Goal: Task Accomplishment & Management: Use online tool/utility

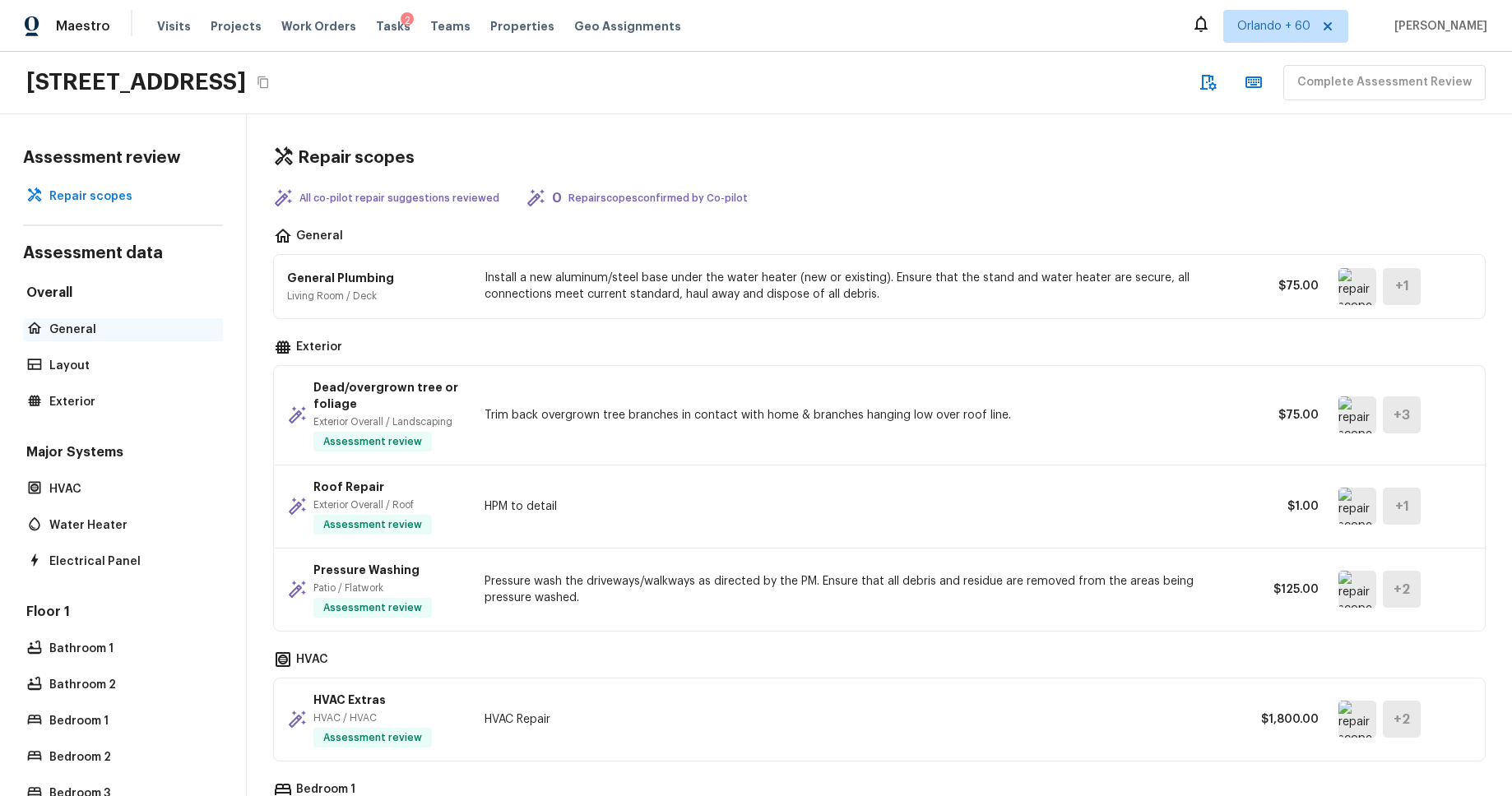
drag, startPoint x: 78, startPoint y: 332, endPoint x: 105, endPoint y: 326, distance: 27.7
click at [78, 332] on p "General" at bounding box center [131, 330] width 164 height 16
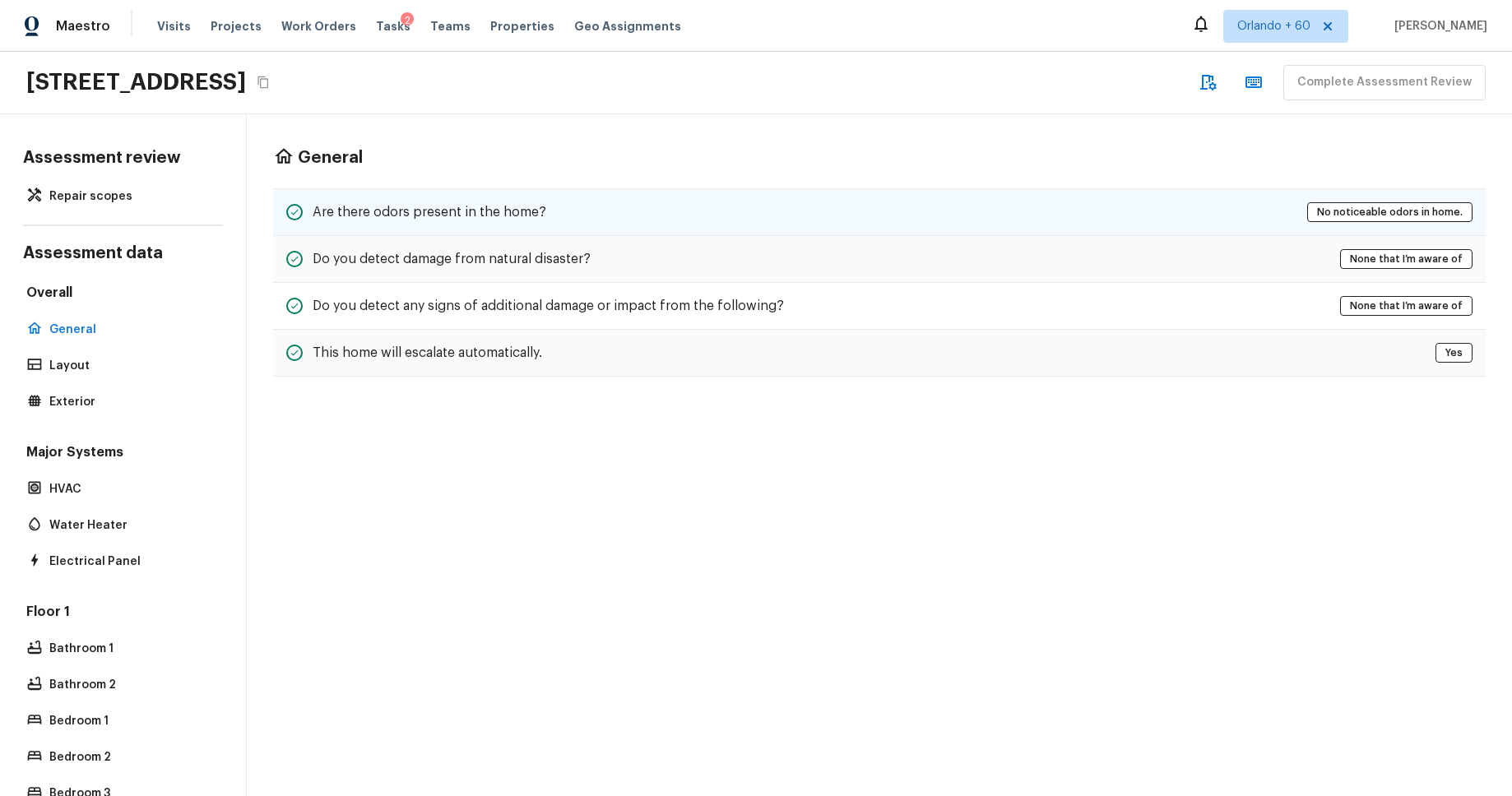
click at [675, 212] on div "Are there odors present in the home? No noticeable odors in home." at bounding box center [879, 212] width 1213 height 47
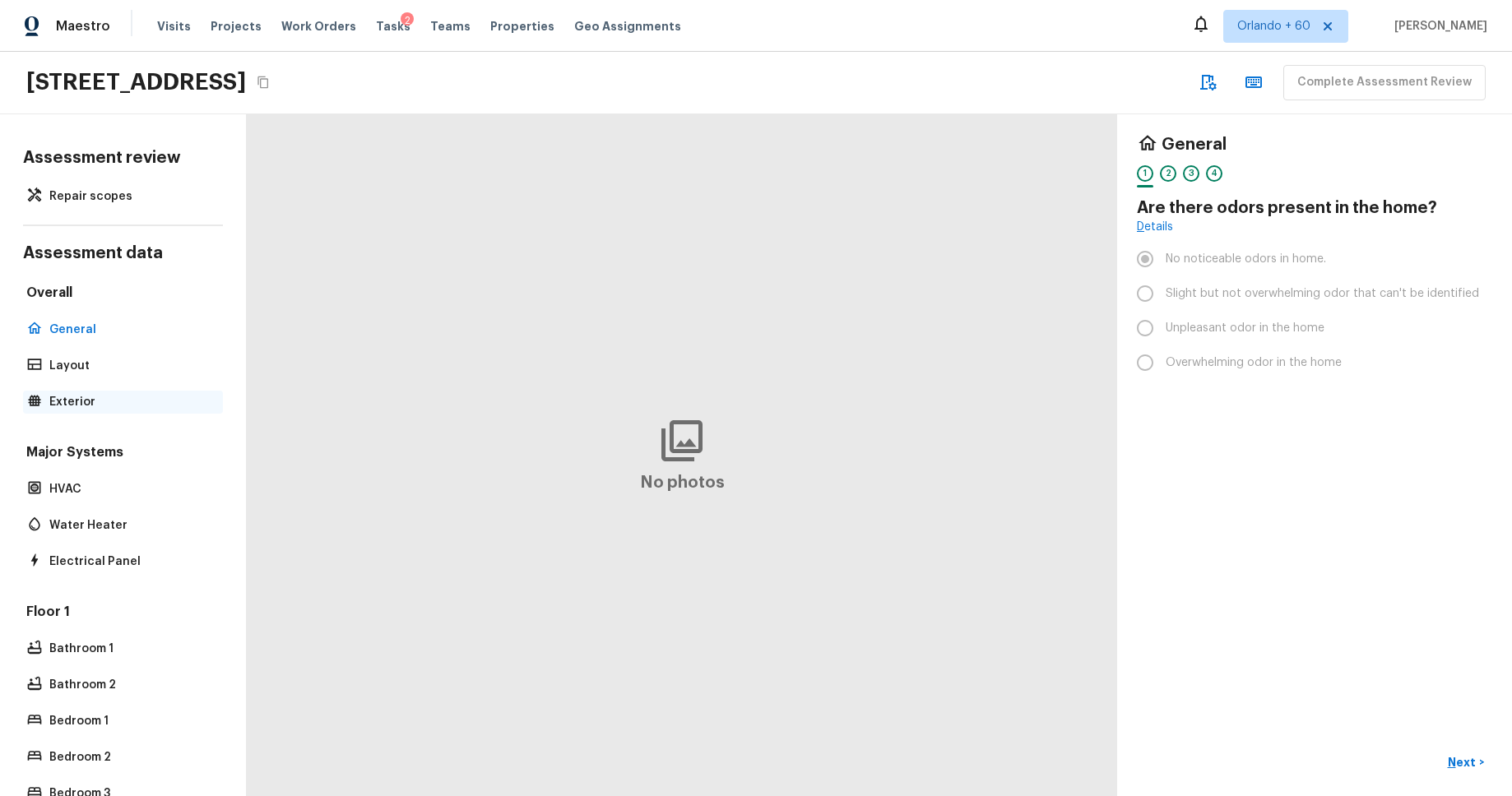
click at [91, 392] on div "Exterior" at bounding box center [123, 402] width 200 height 23
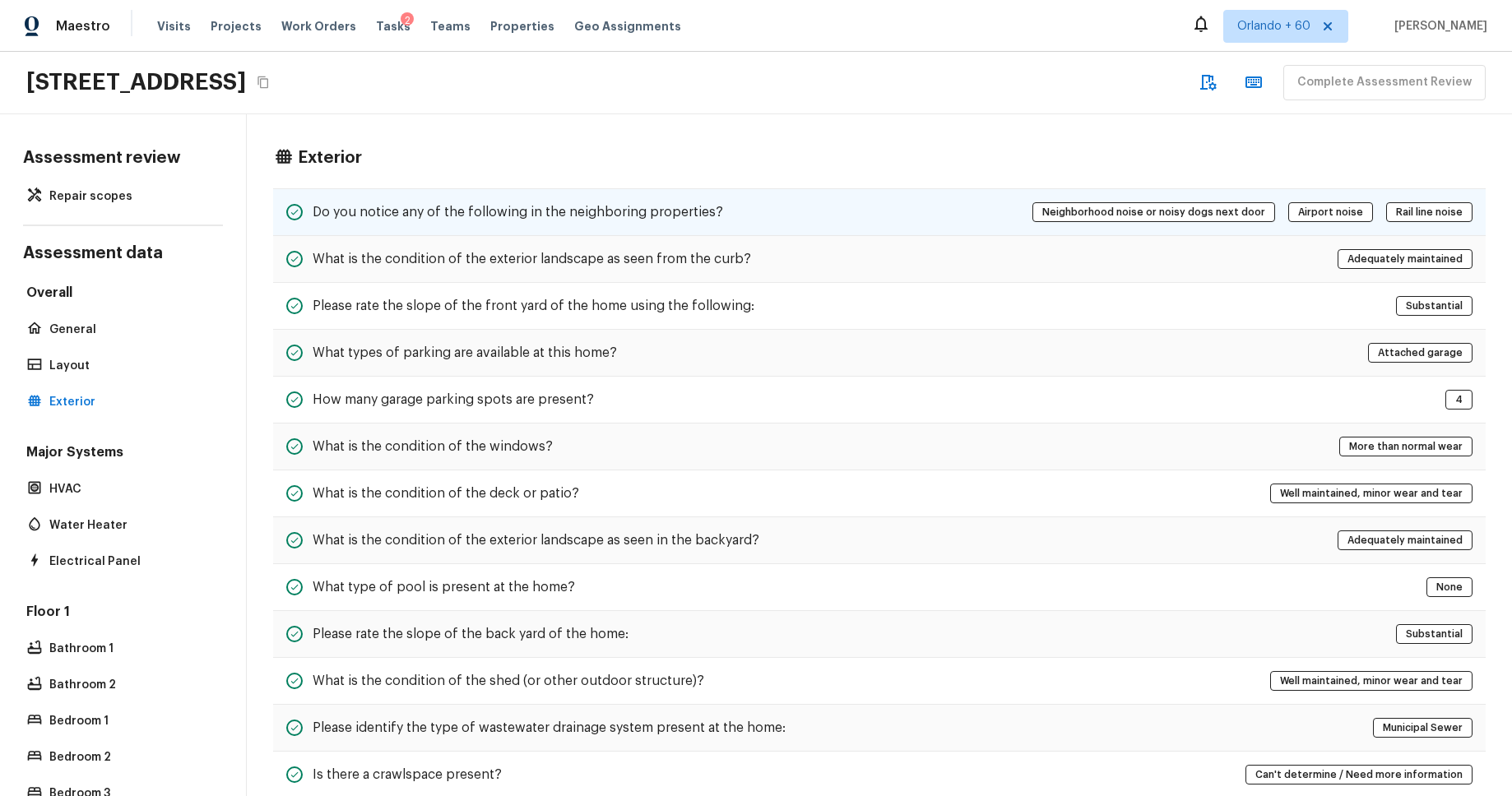
click at [793, 225] on div "Do you notice any of the following in the neighboring properties? Neighborhood …" at bounding box center [879, 212] width 1213 height 47
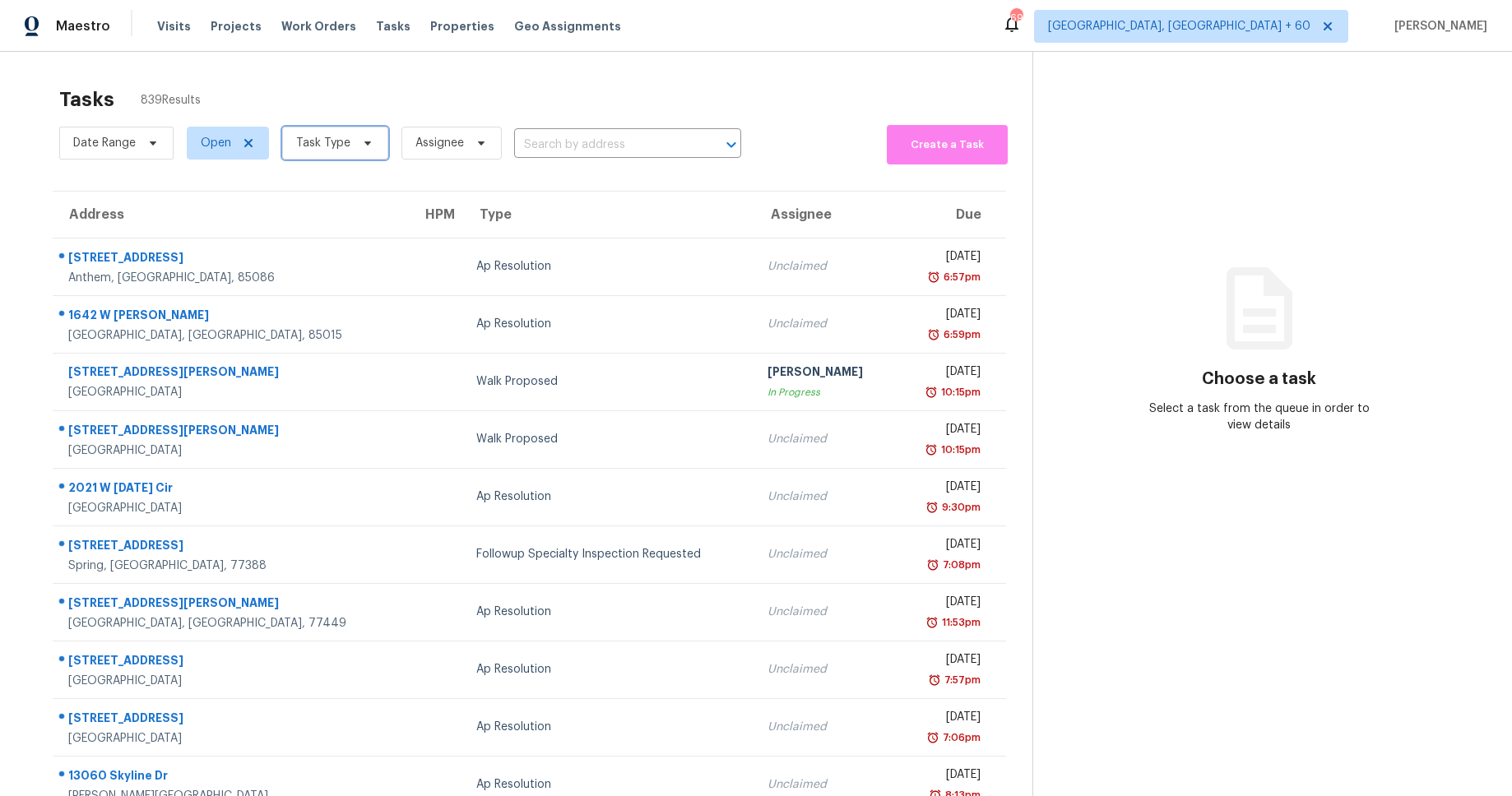
click at [335, 143] on span "Task Type" at bounding box center [324, 143] width 55 height 16
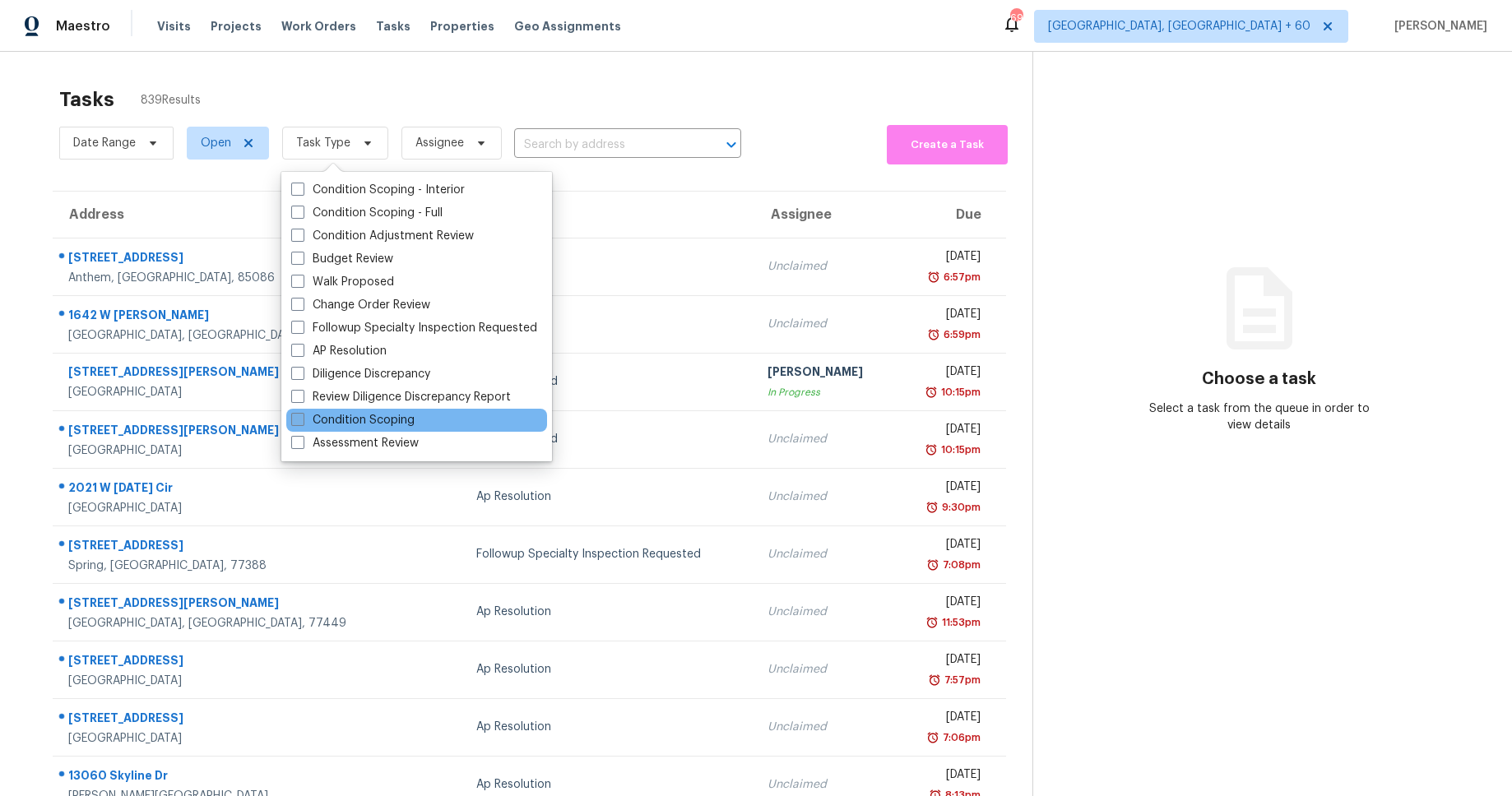
click at [401, 423] on label "Condition Scoping" at bounding box center [353, 420] width 124 height 16
click at [302, 423] on input "Condition Scoping" at bounding box center [296, 417] width 11 height 11
checkbox input "true"
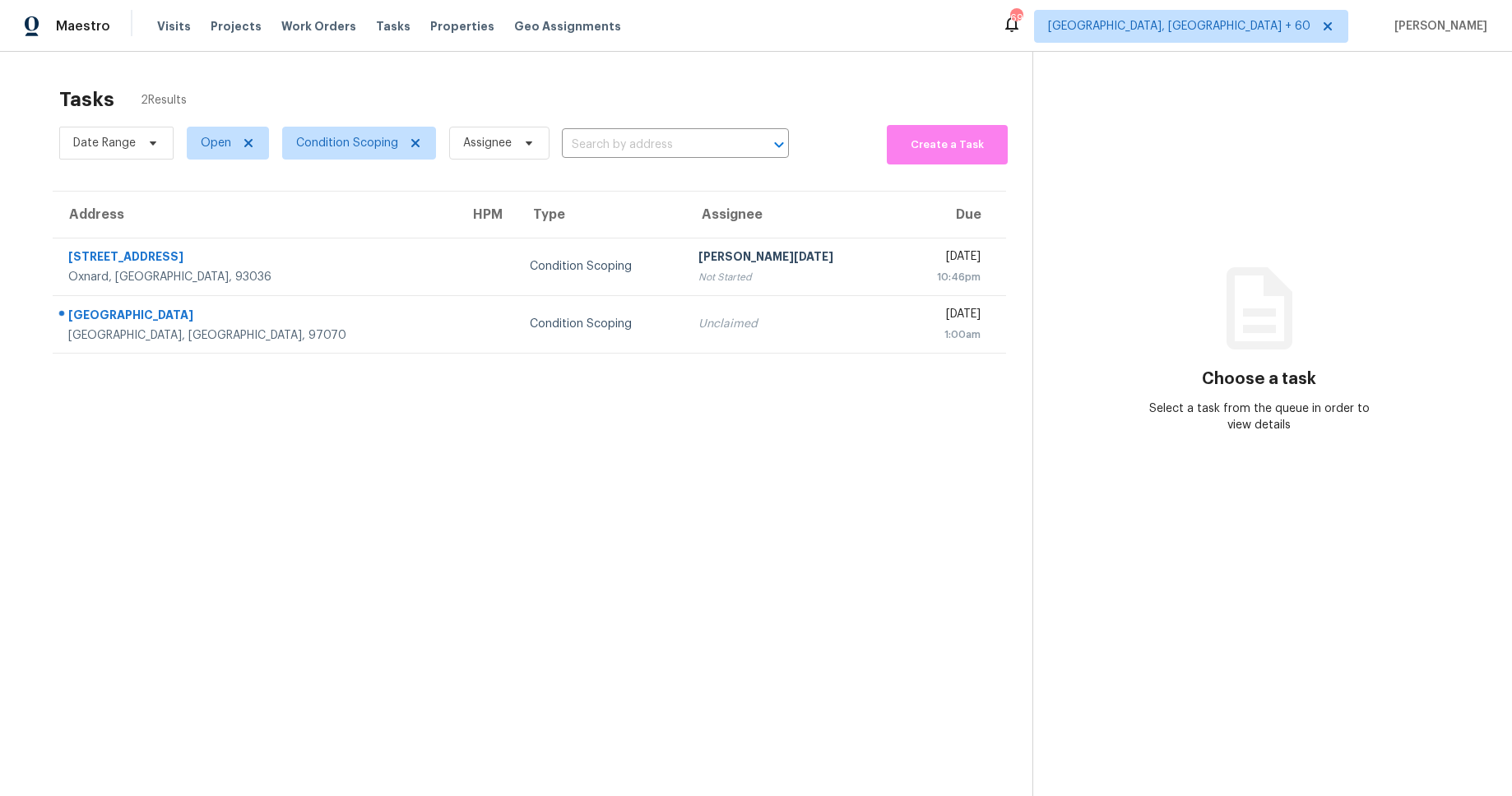
click at [359, 72] on div "Tasks 2 Results Date Range Open Condition Scoping Assignee ​ Create a Task Addr…" at bounding box center [756, 450] width 1512 height 796
click at [213, 143] on span "Open" at bounding box center [215, 143] width 30 height 16
click at [200, 214] on span at bounding box center [202, 212] width 13 height 13
click at [200, 214] on input "Closed" at bounding box center [201, 210] width 11 height 11
checkbox input "true"
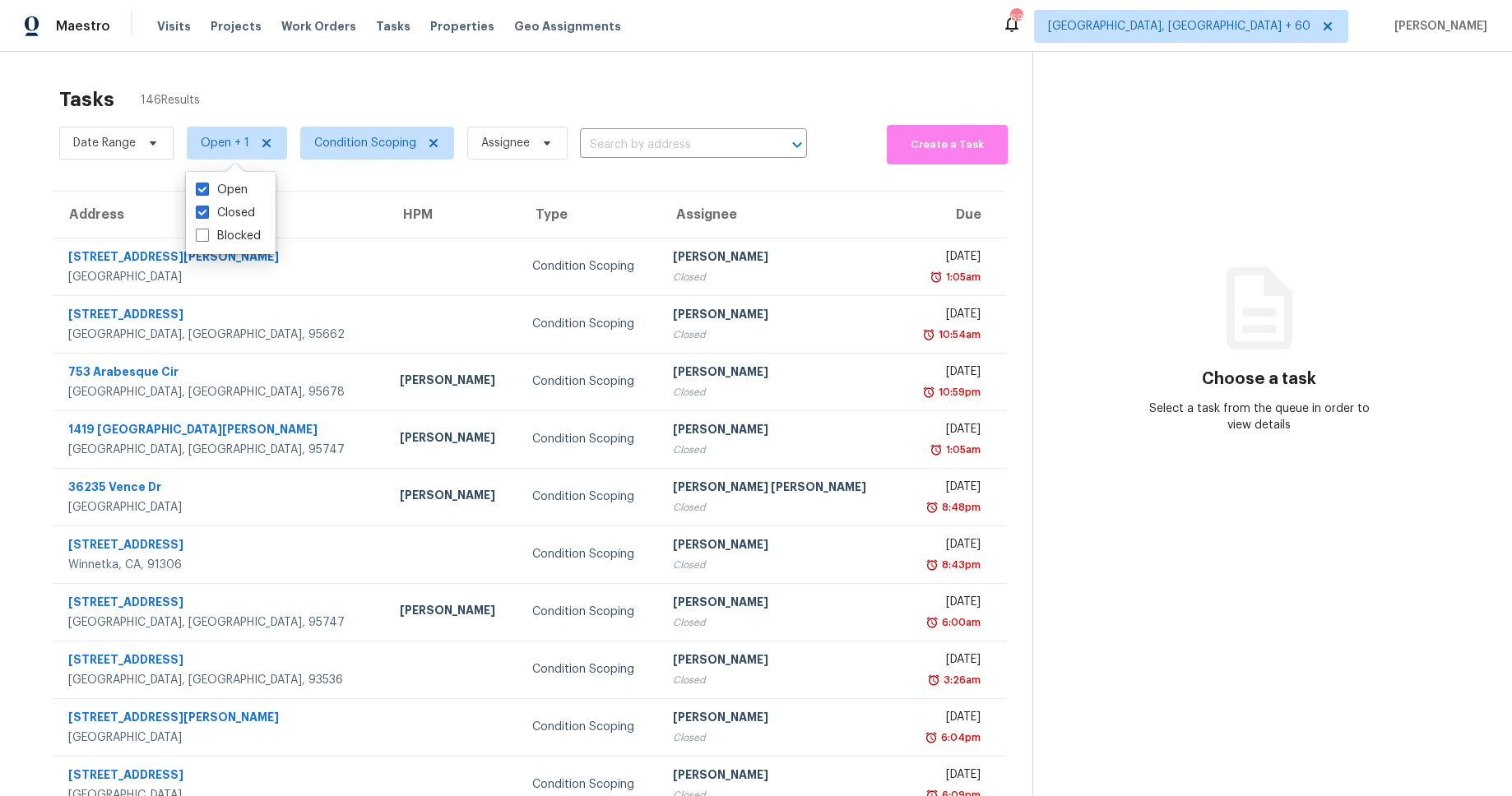
click at [1080, 64] on section "Choose a task Select a task from the queue in order to view details" at bounding box center [1259, 454] width 454 height 806
click at [336, 143] on span "Condition Scoping" at bounding box center [365, 143] width 102 height 16
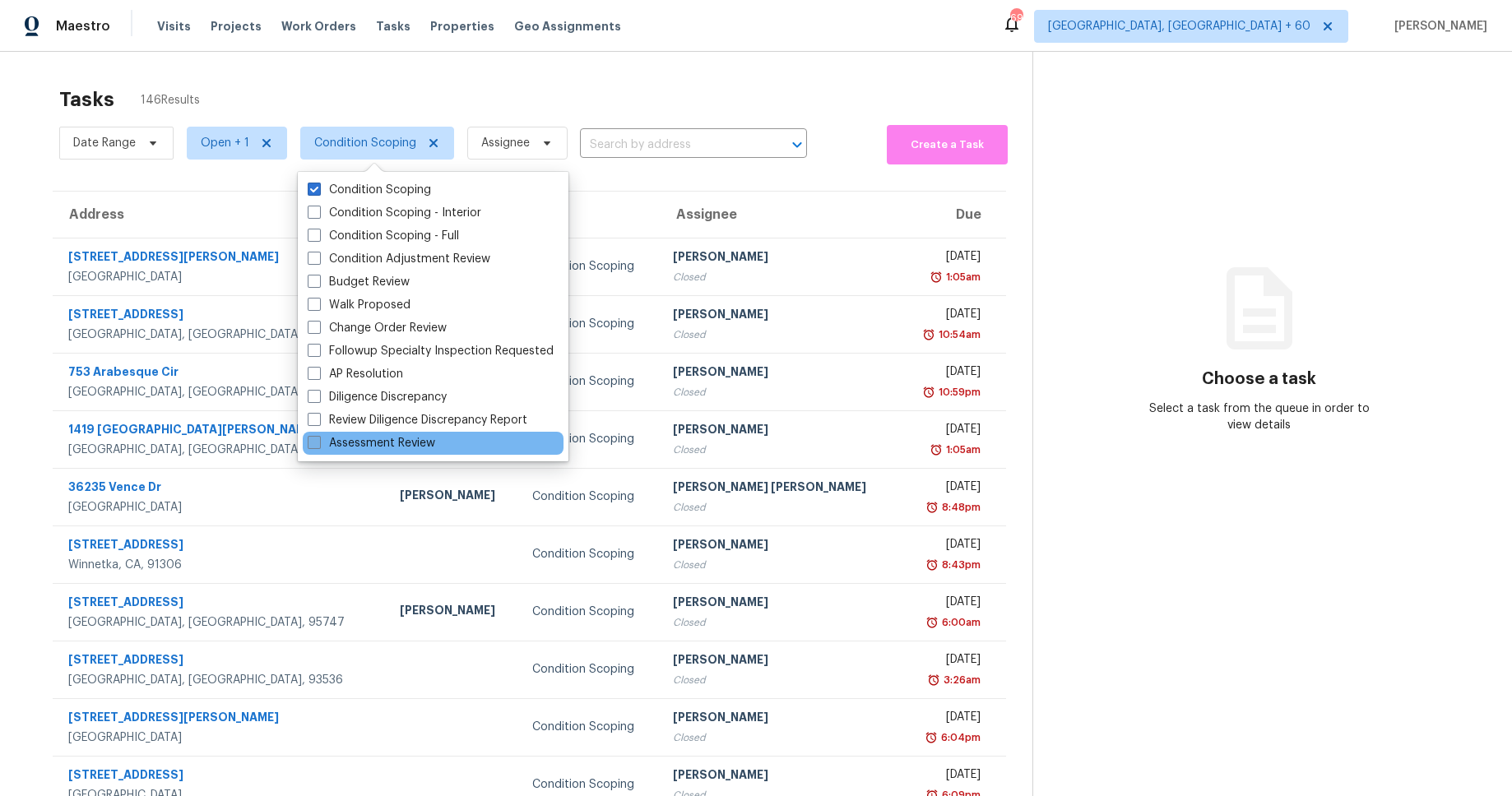
click at [390, 443] on label "Assessment Review" at bounding box center [371, 443] width 127 height 16
click at [318, 443] on input "Assessment Review" at bounding box center [313, 441] width 11 height 11
checkbox input "true"
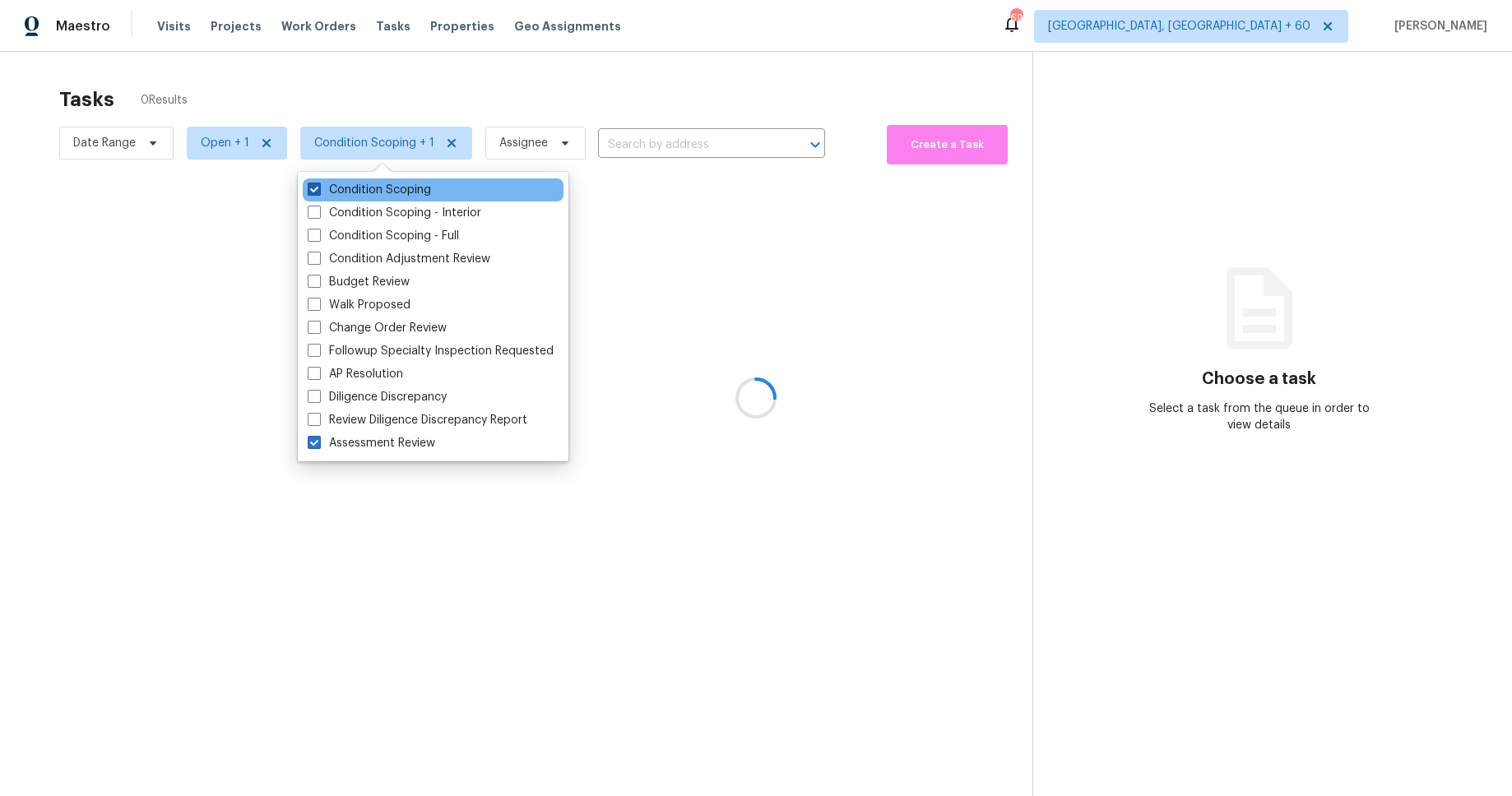
drag, startPoint x: 315, startPoint y: 184, endPoint x: 338, endPoint y: 191, distance: 24.0
click at [315, 184] on span at bounding box center [314, 189] width 13 height 13
click at [315, 184] on input "Condition Scoping" at bounding box center [313, 187] width 11 height 11
checkbox input "false"
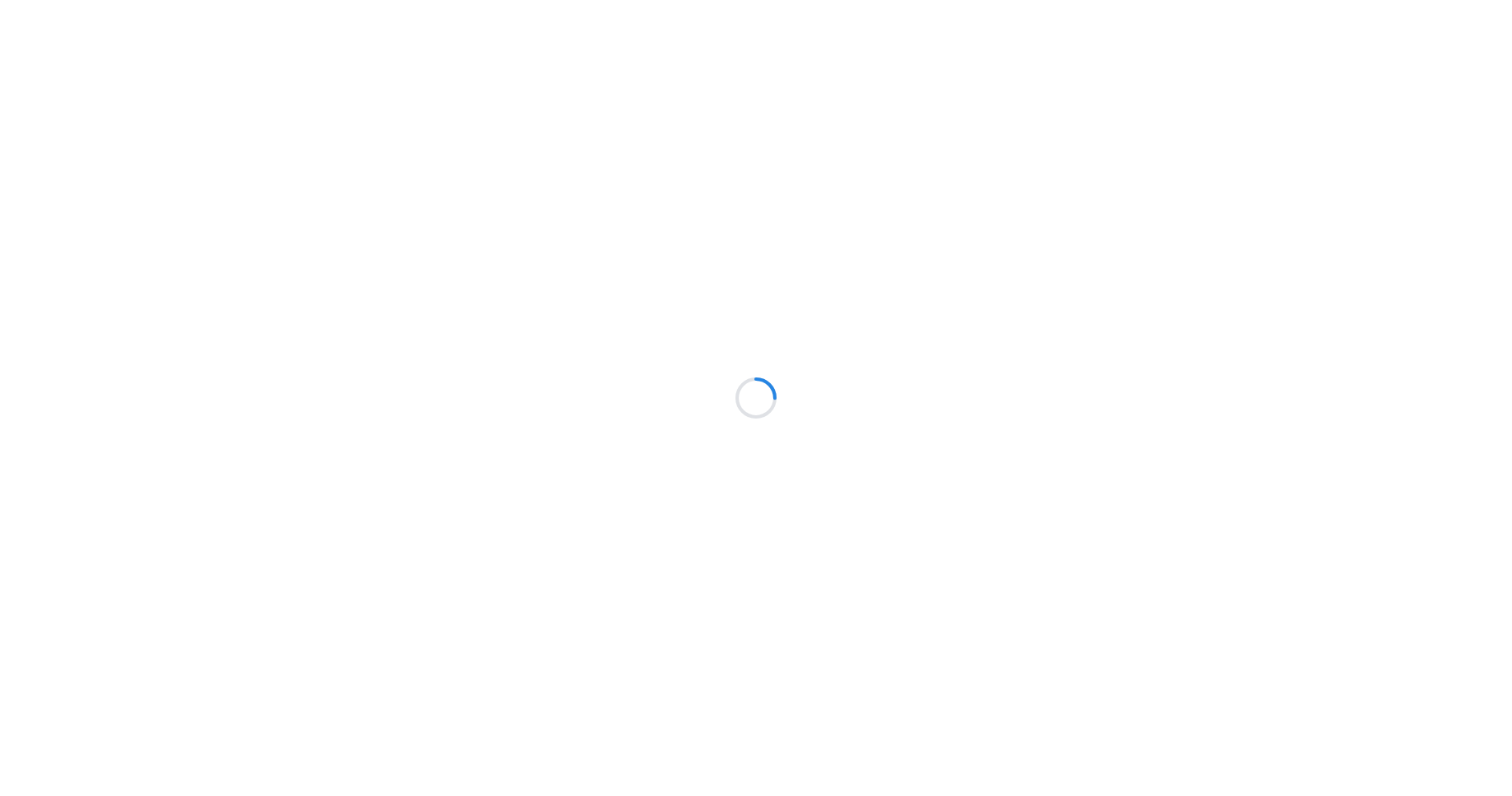
click at [765, 101] on div at bounding box center [756, 398] width 1512 height 796
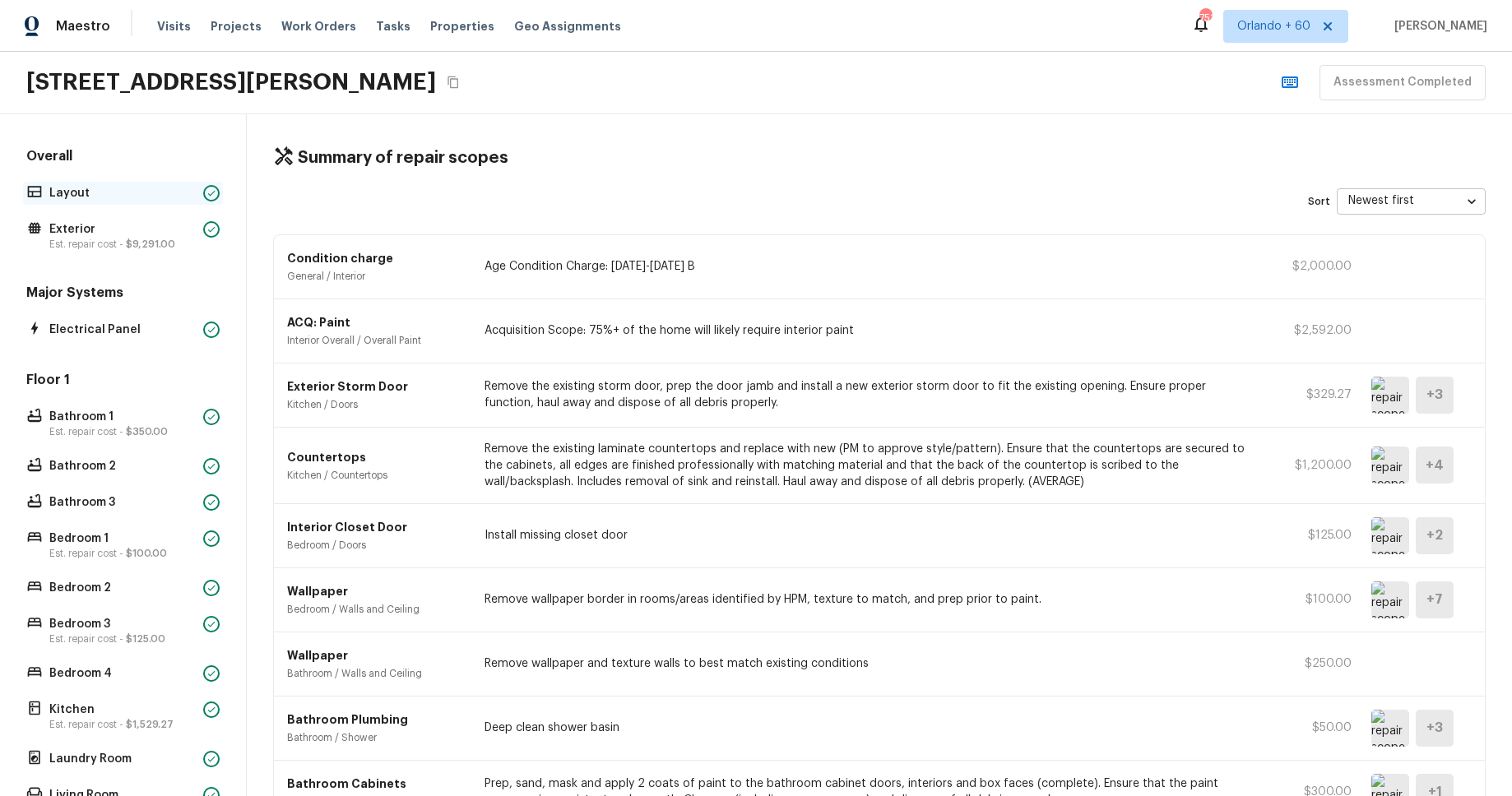
click at [87, 199] on p "Layout" at bounding box center [123, 194] width 147 height 16
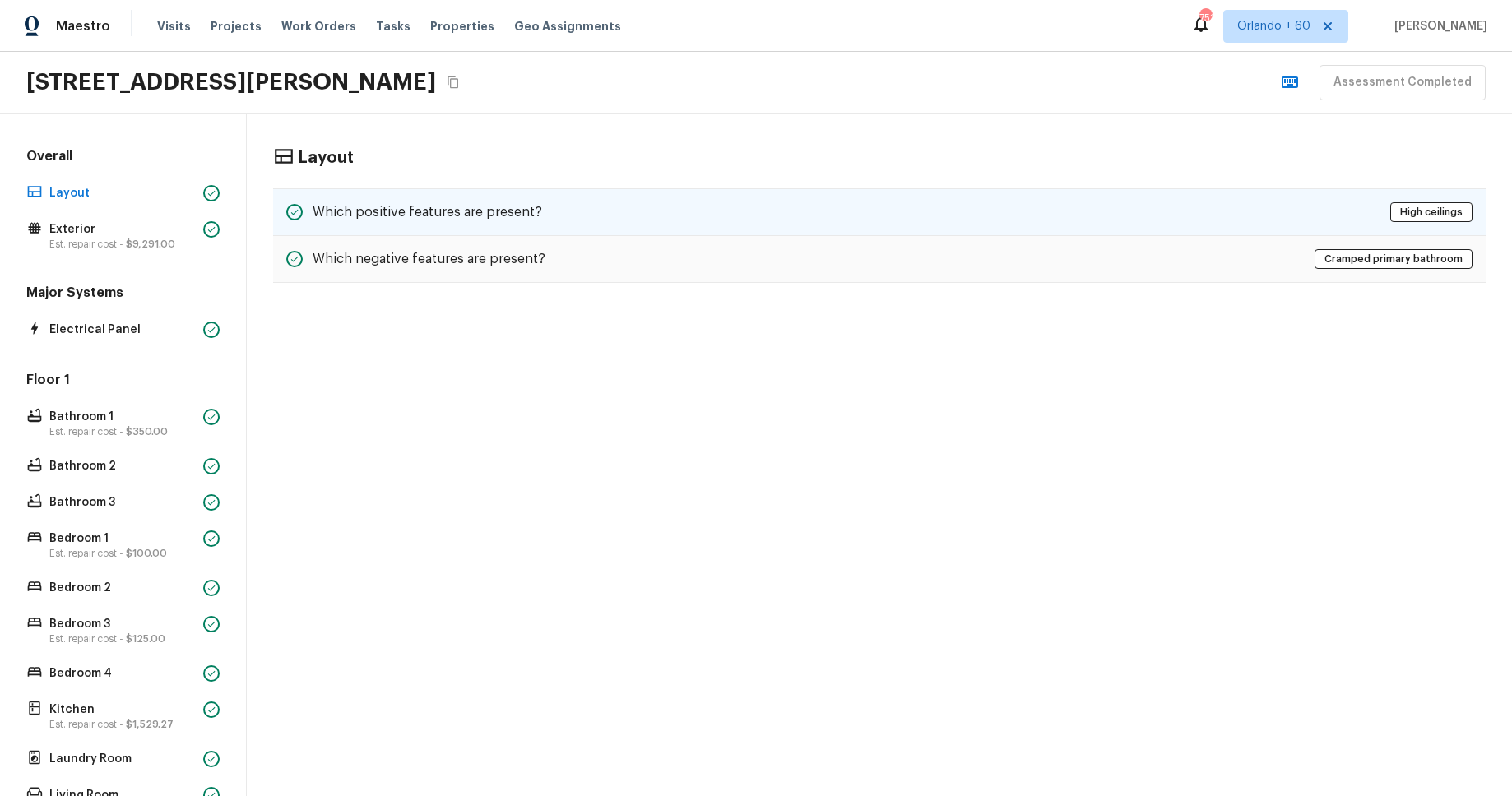
click at [482, 220] on h5 "Which positive features are present?" at bounding box center [427, 213] width 230 height 18
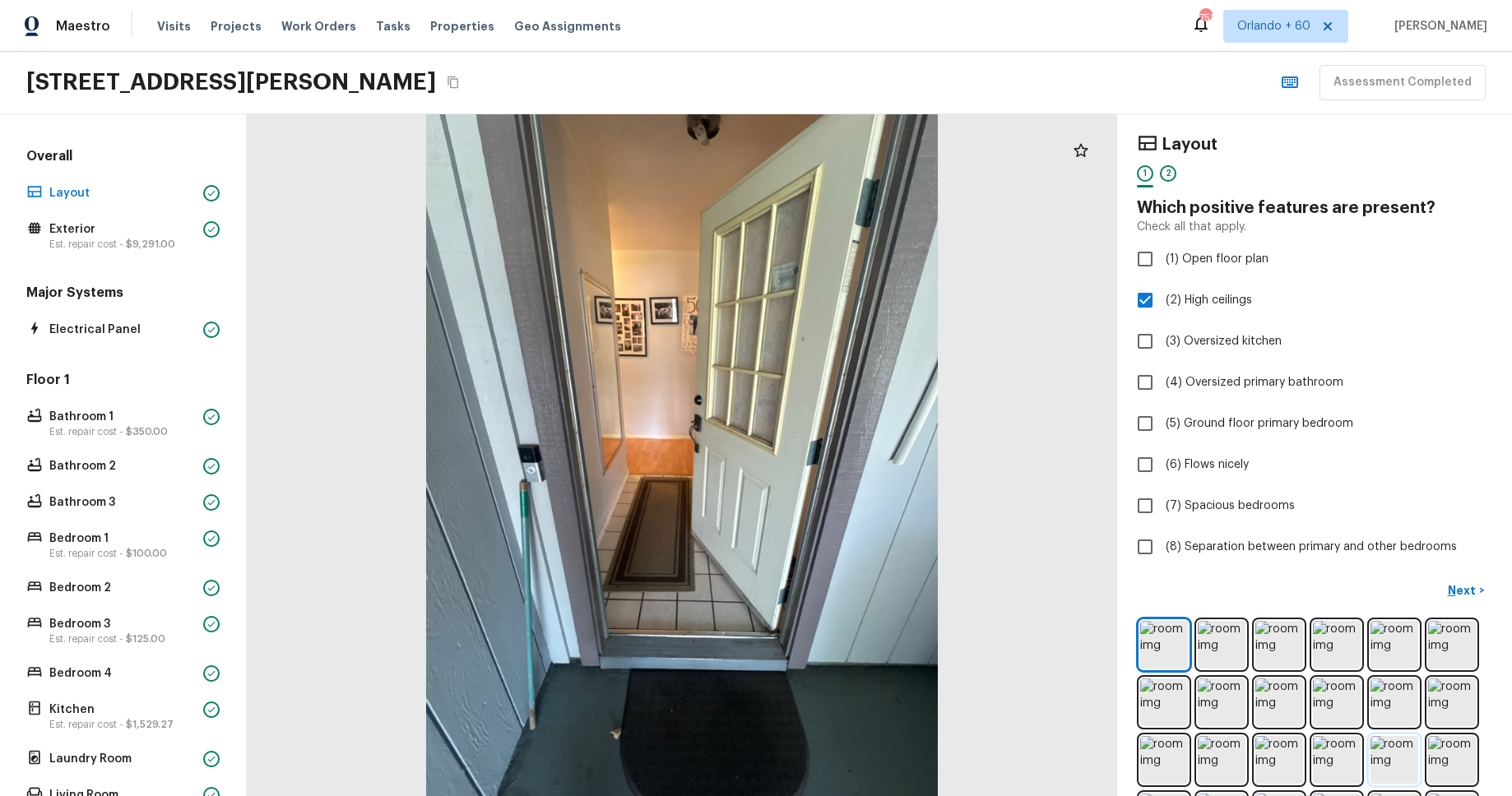
click at [1401, 761] on img at bounding box center [1395, 760] width 47 height 47
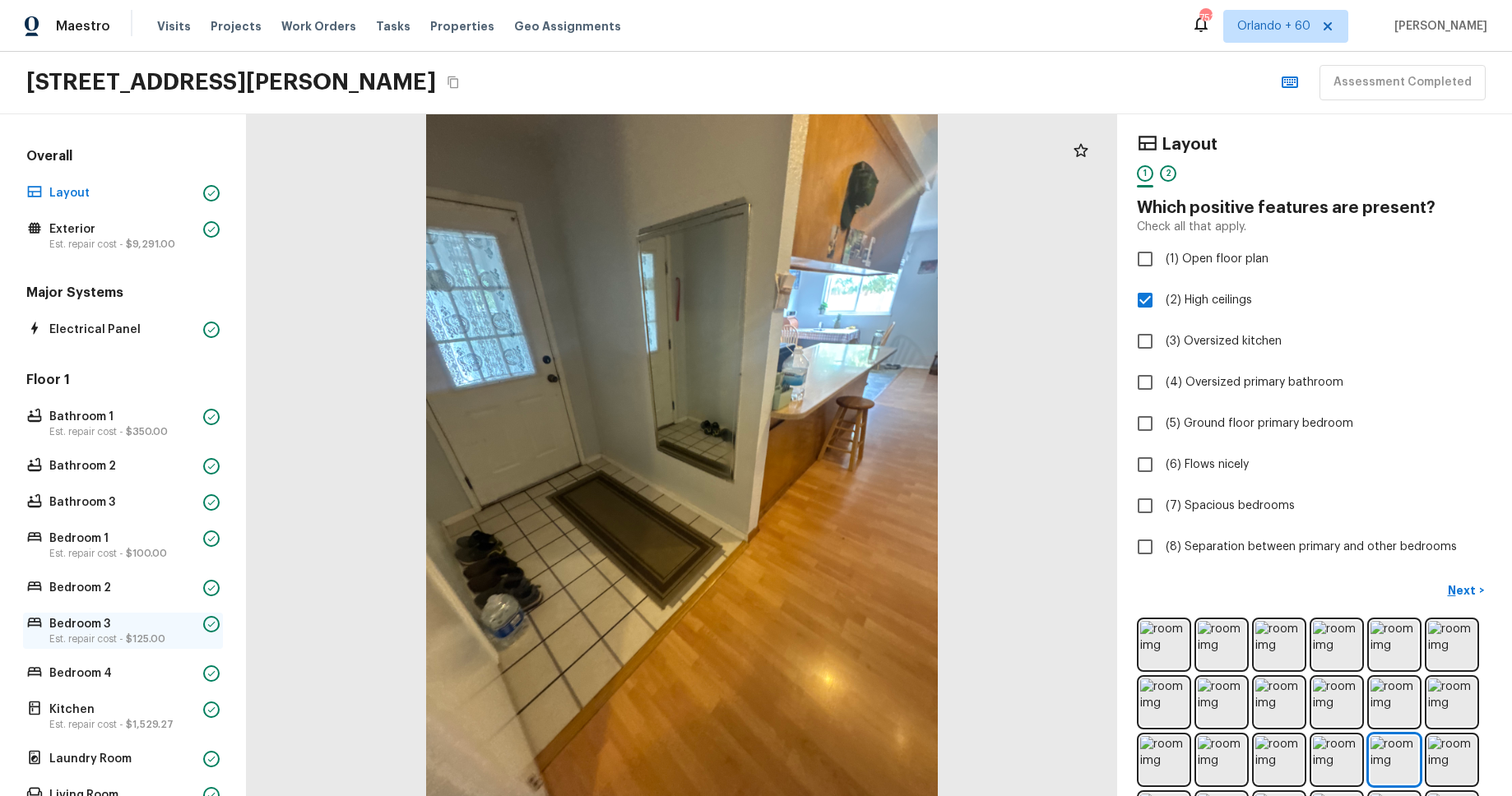
click at [104, 619] on p "Bedroom 3" at bounding box center [123, 624] width 147 height 16
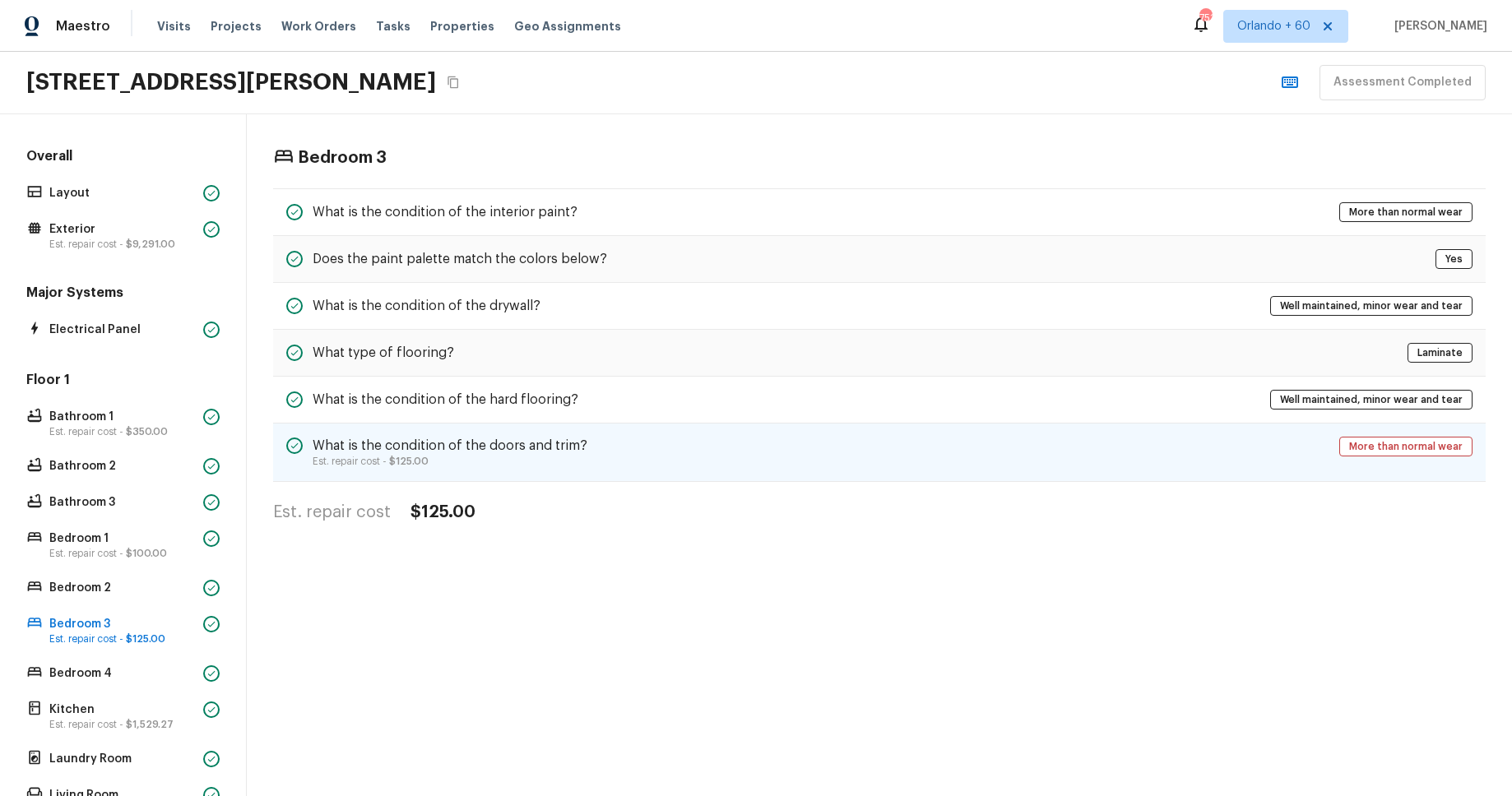
click at [544, 456] on p "Est. repair cost - $125.00" at bounding box center [450, 461] width 275 height 13
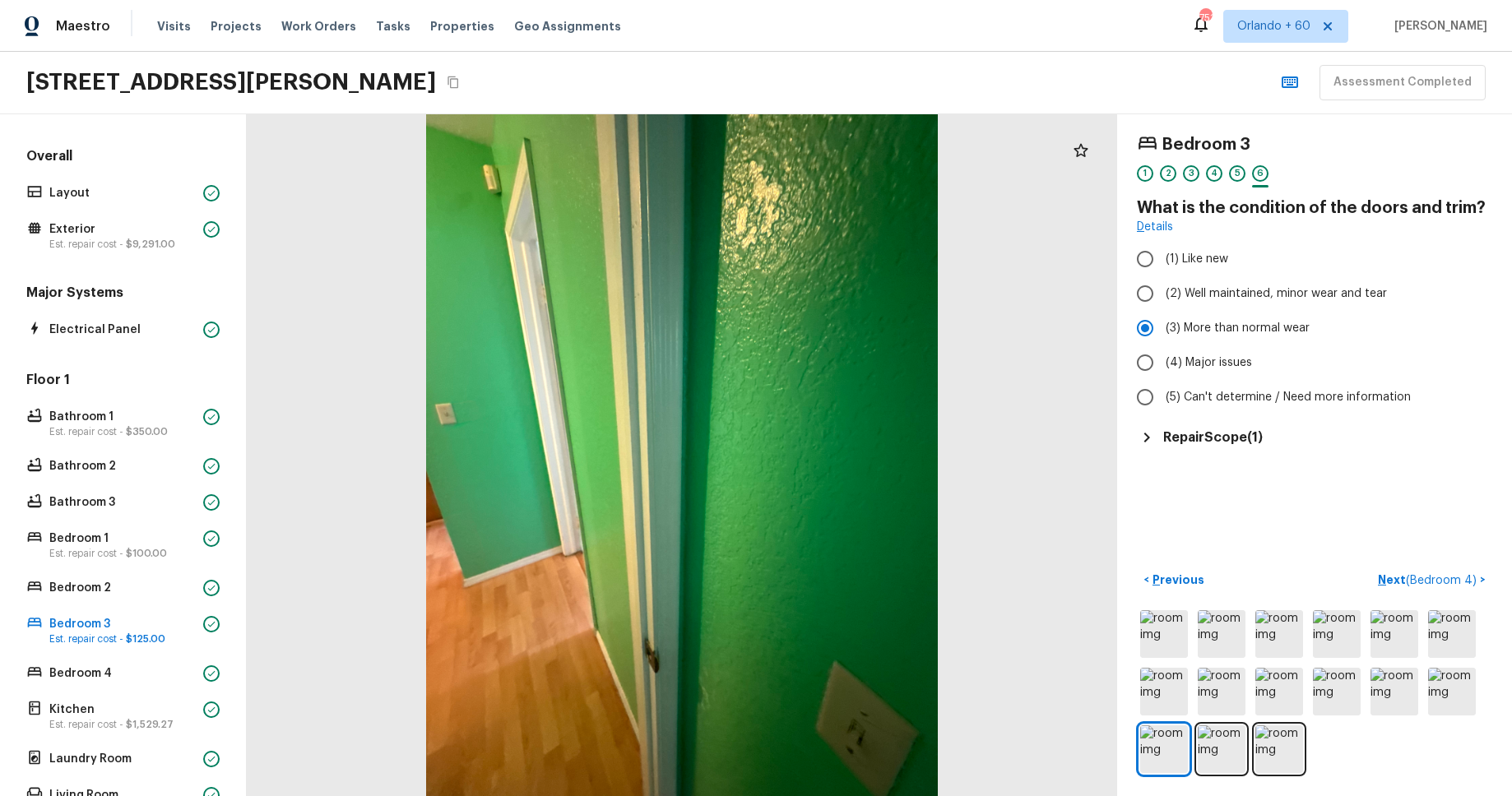
click at [1224, 438] on h5 "Repair Scope ( 1 )" at bounding box center [1214, 438] width 100 height 18
click at [1243, 523] on div "Bedroom 3 1 2 3 4 5 6 What is the condition of the doors and trim? Details (1) …" at bounding box center [1315, 455] width 395 height 682
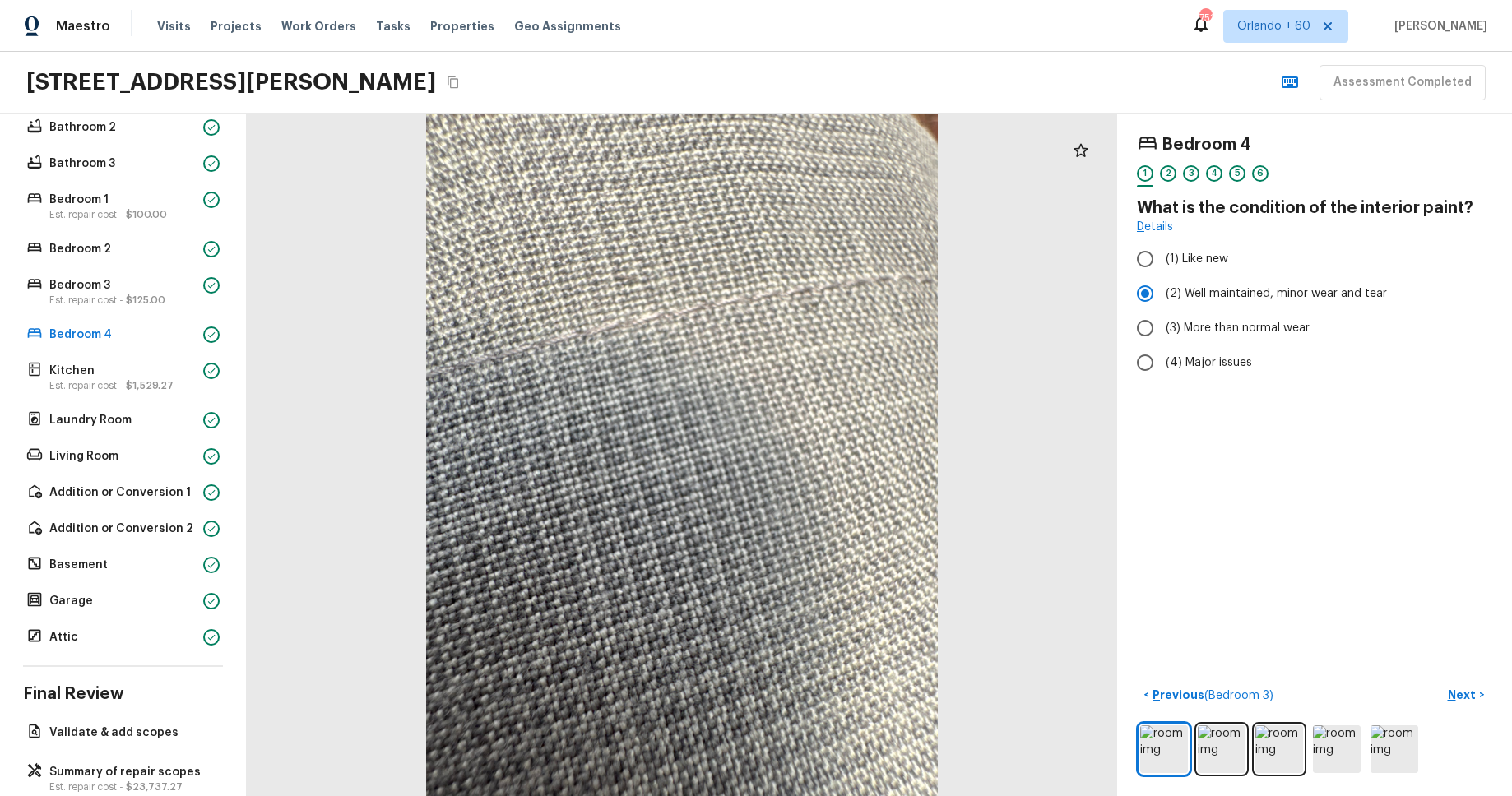
scroll to position [342, 0]
click at [125, 724] on p "Validate & add scopes" at bounding box center [131, 731] width 164 height 16
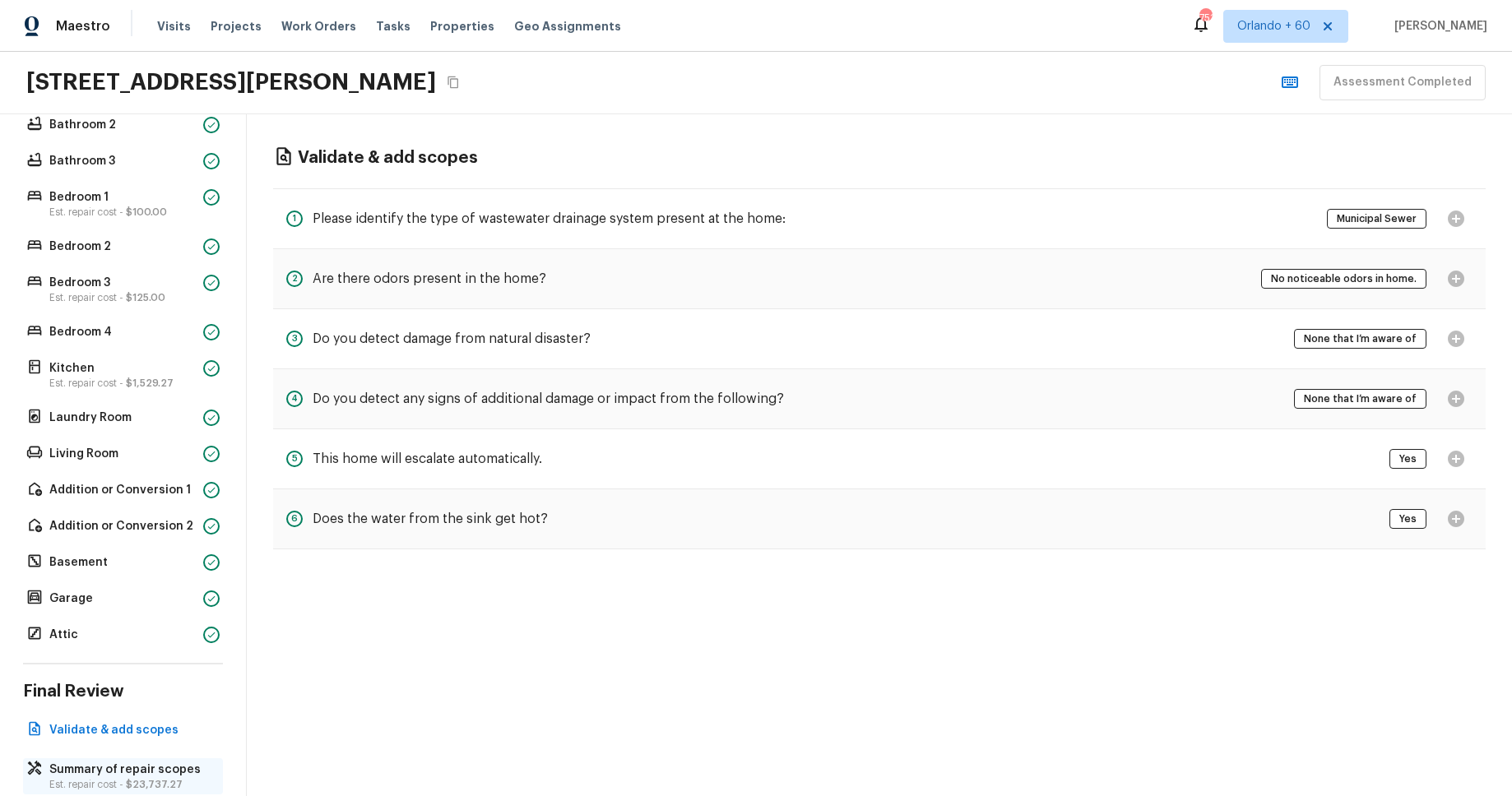
click at [134, 780] on span "$23,737.27" at bounding box center [154, 784] width 56 height 10
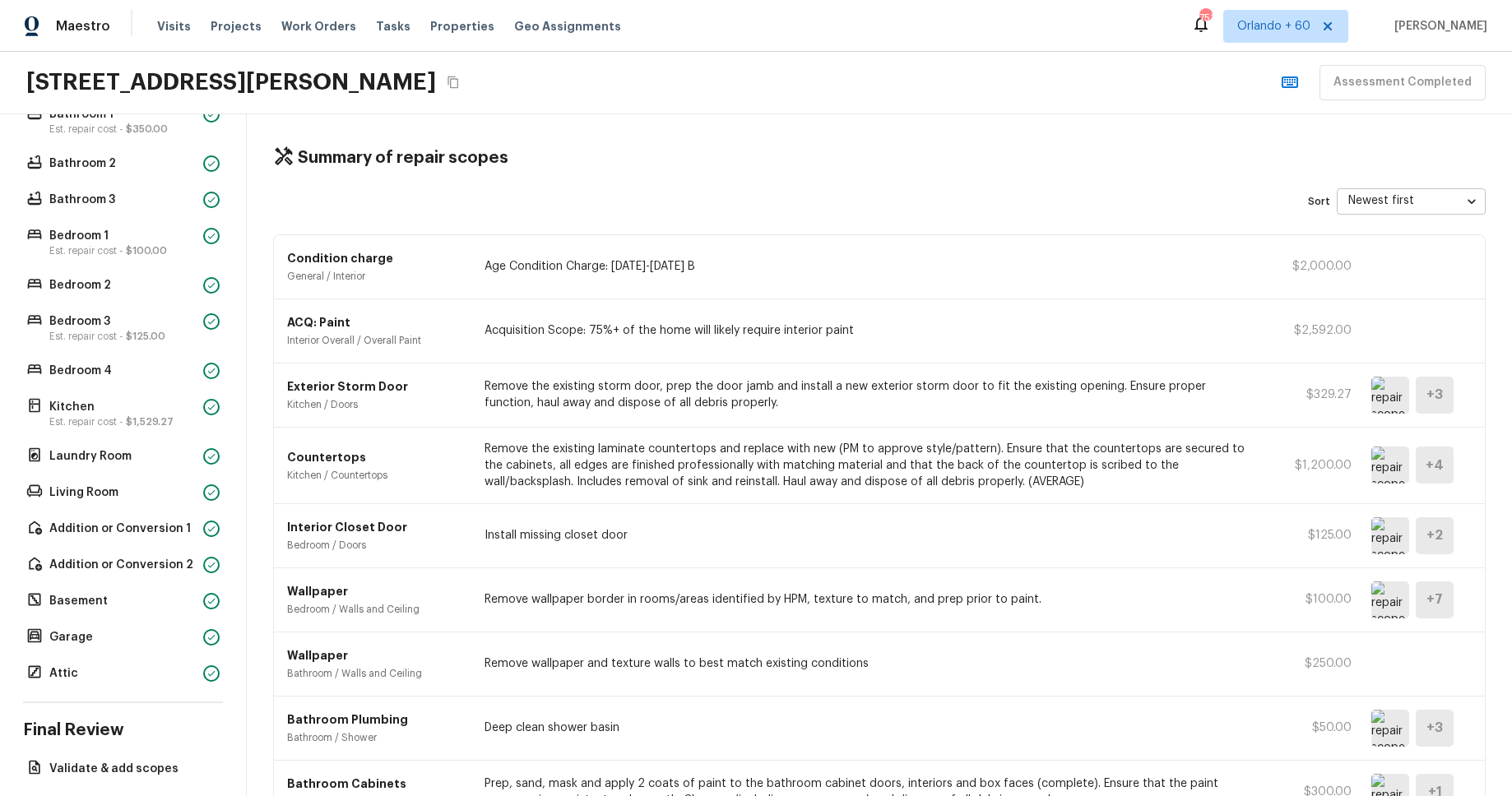
scroll to position [373, 0]
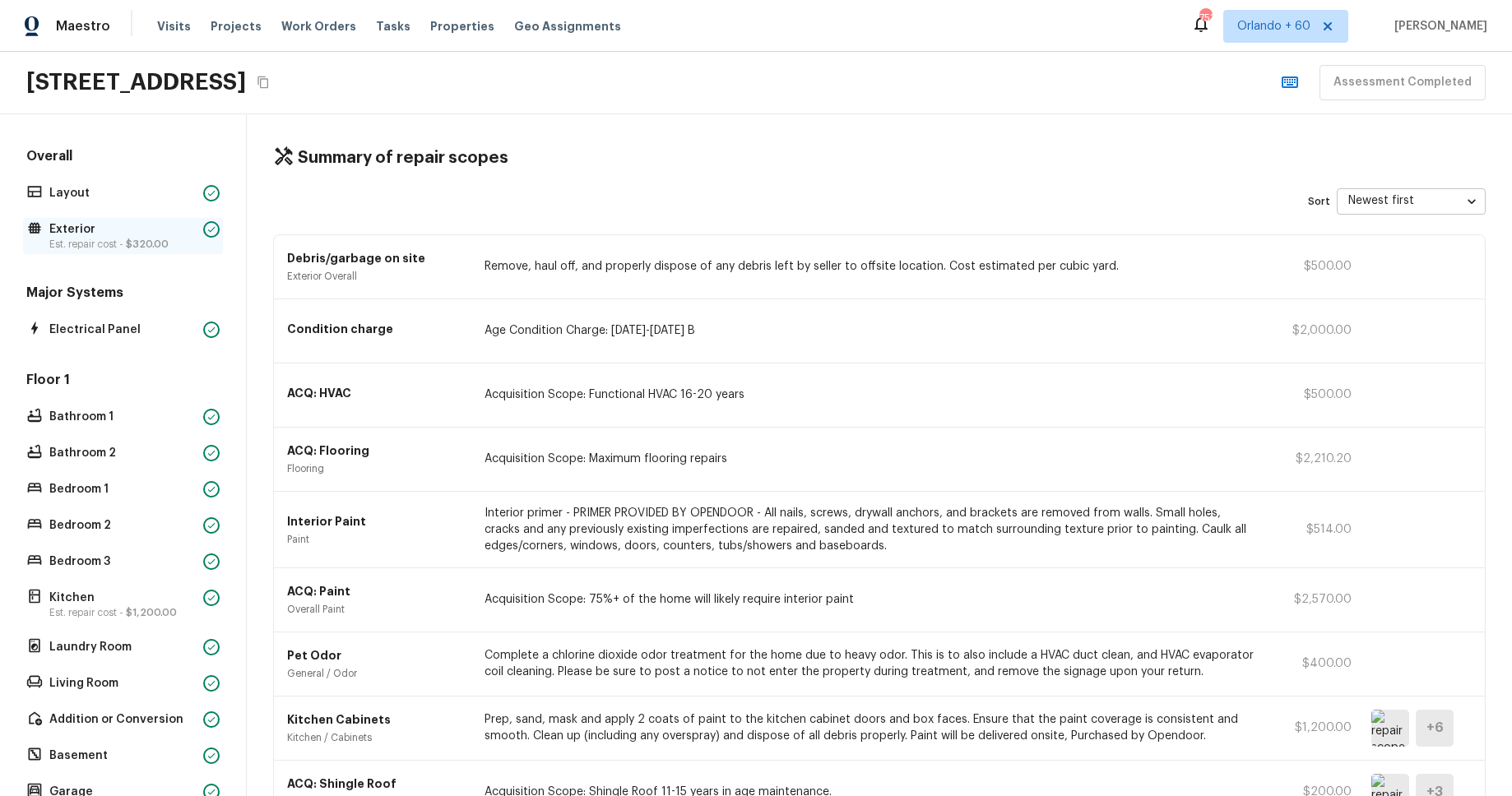
click at [129, 218] on div "Exterior Est. repair cost - $320.00" at bounding box center [123, 236] width 200 height 36
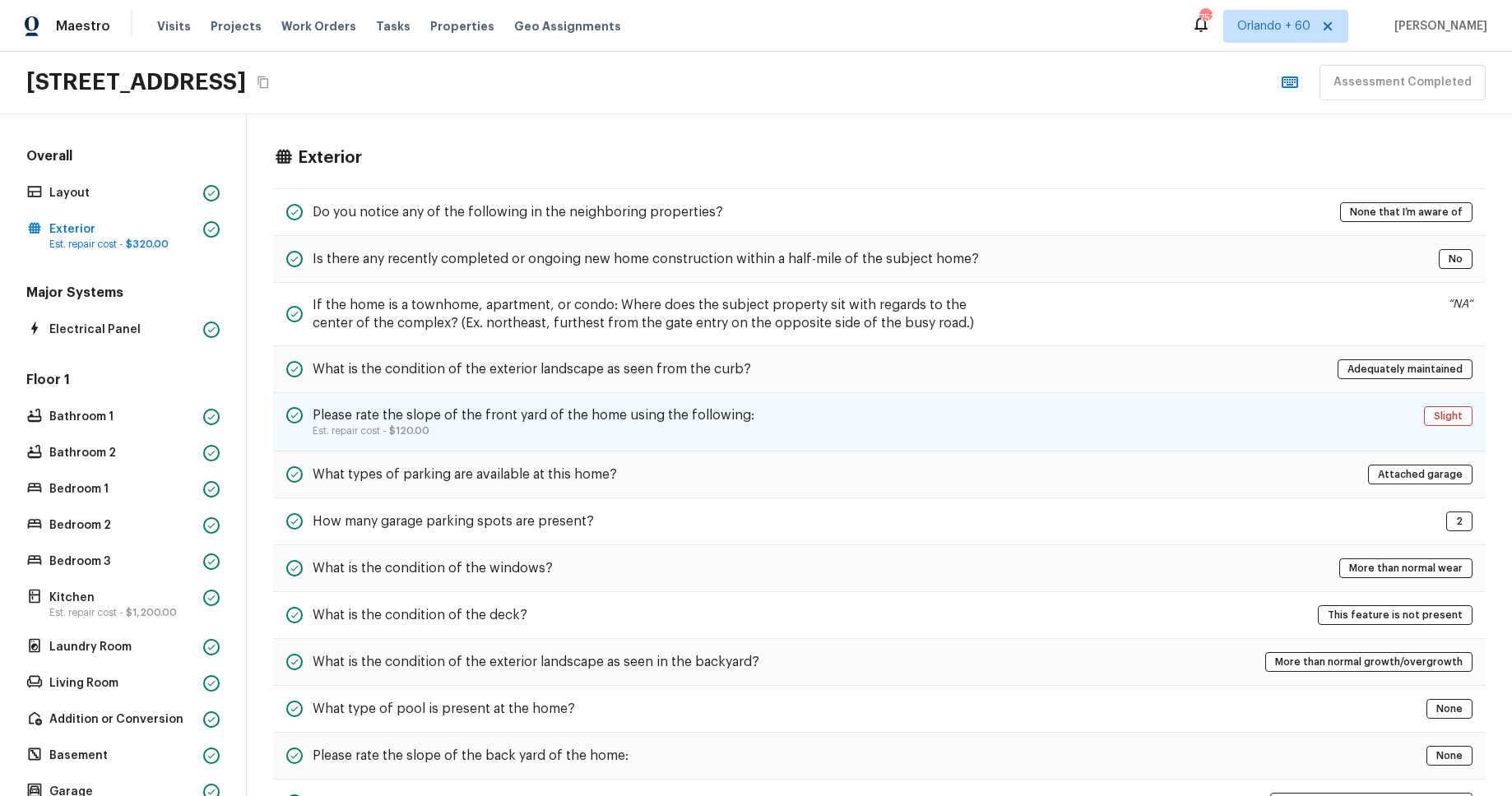
click at [635, 436] on p "Est. repair cost - $120.00" at bounding box center [534, 431] width 442 height 13
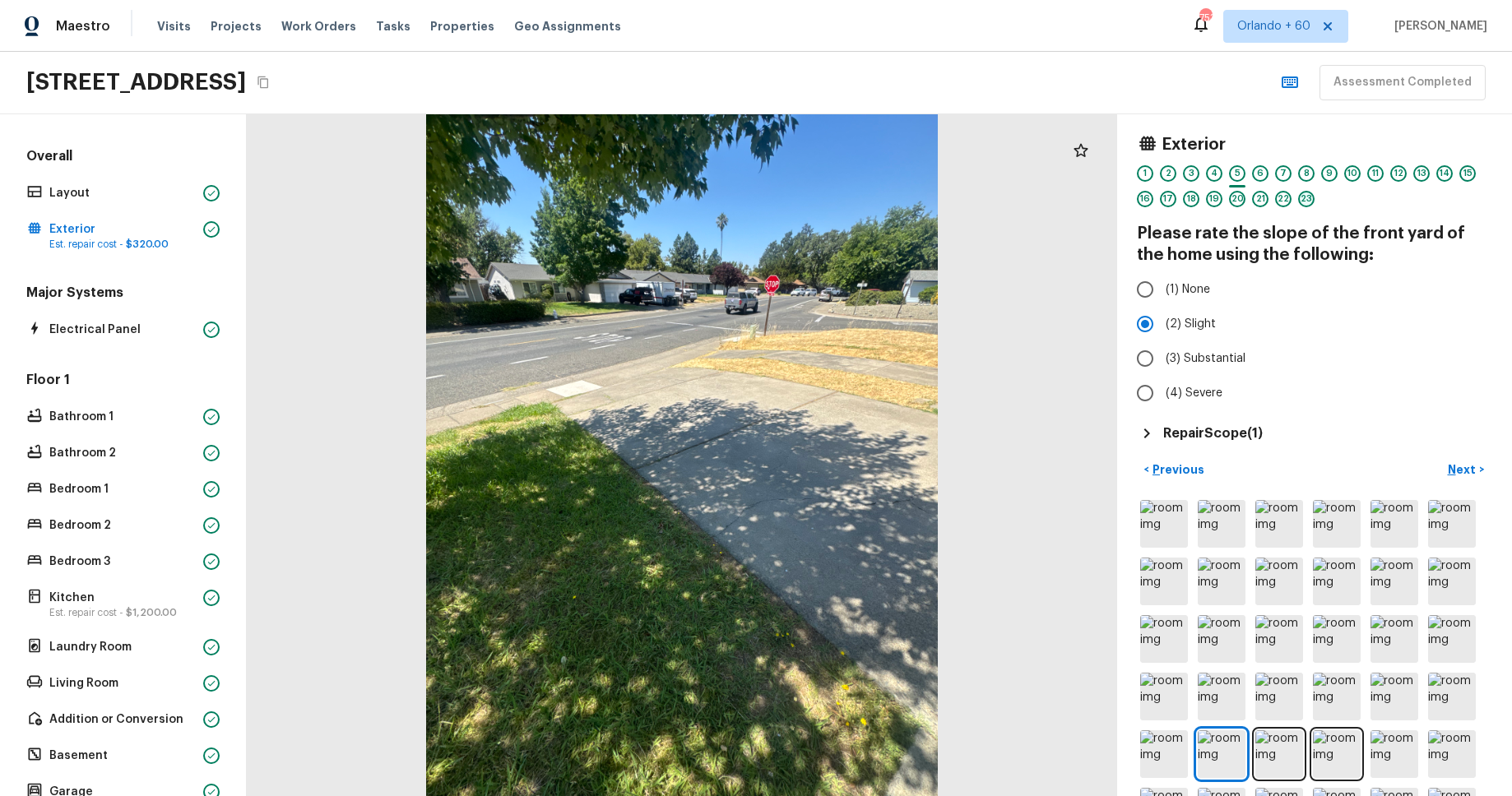
click at [1310, 202] on div "23" at bounding box center [1307, 199] width 16 height 16
